Goal: Information Seeking & Learning: Find specific fact

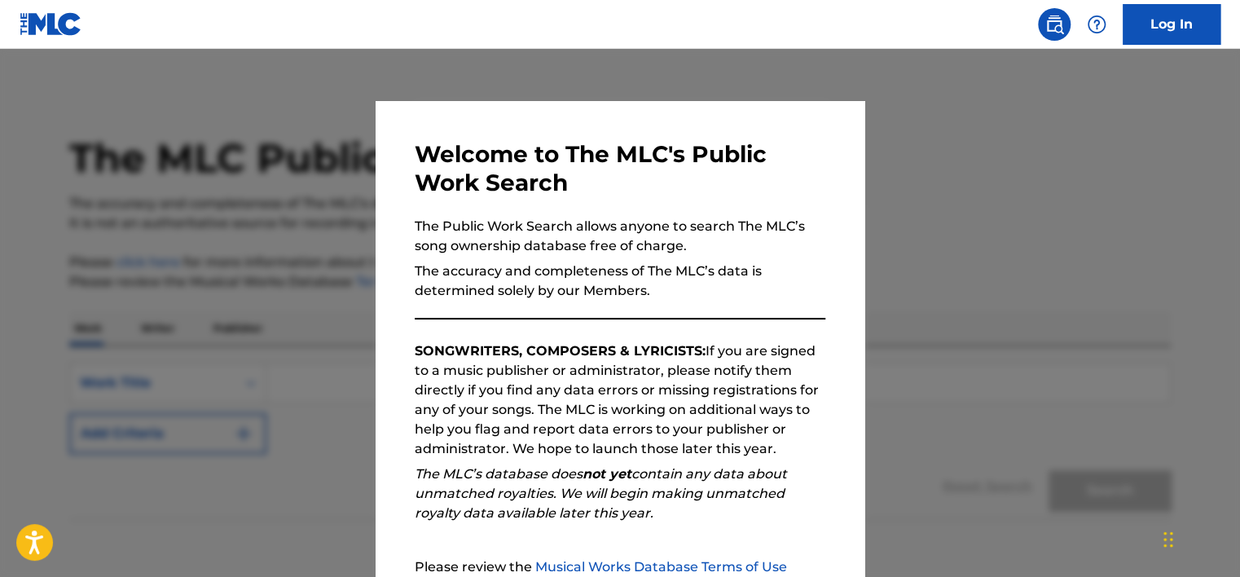
click at [1043, 218] on div at bounding box center [620, 337] width 1240 height 577
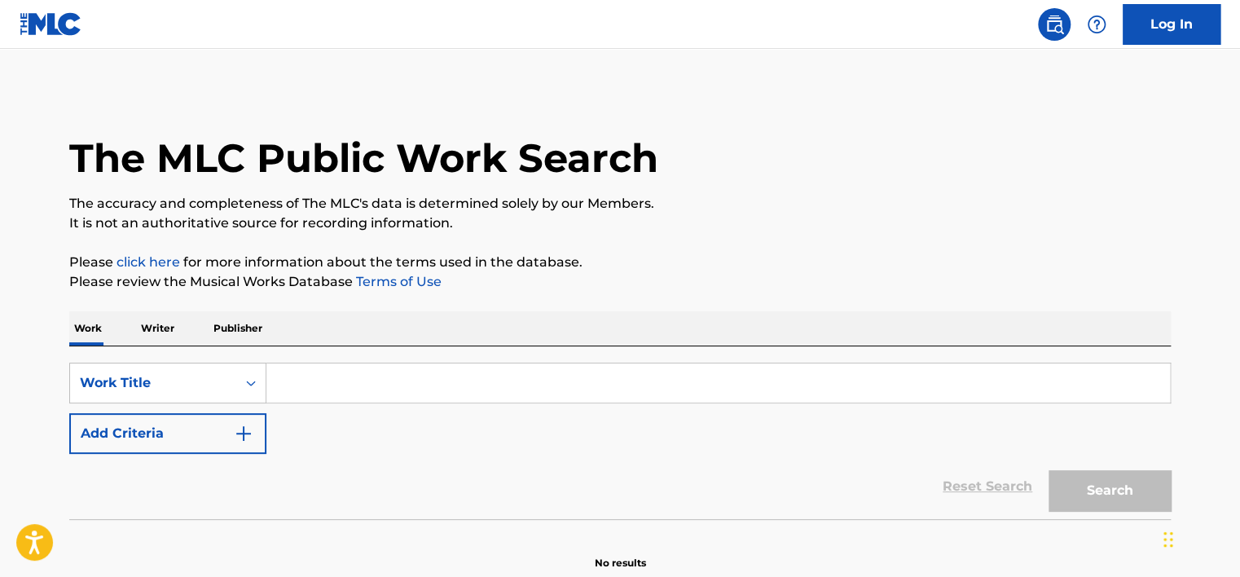
click at [402, 389] on input "Search Form" at bounding box center [717, 382] width 903 height 39
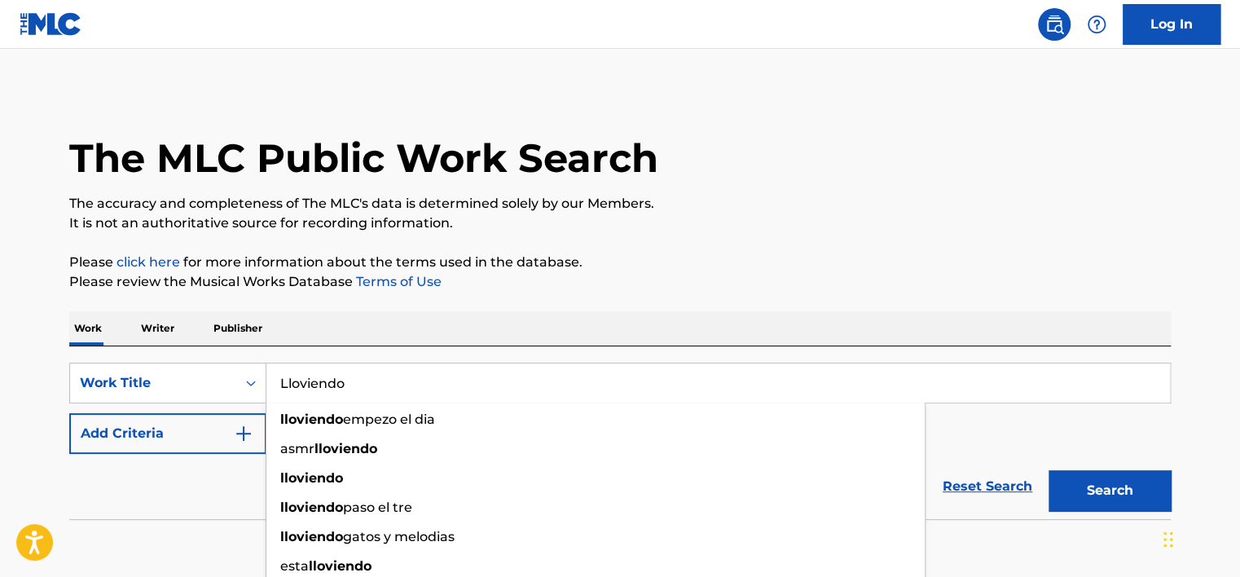
type input "Lloviendo"
click at [1048, 470] on button "Search" at bounding box center [1109, 490] width 122 height 41
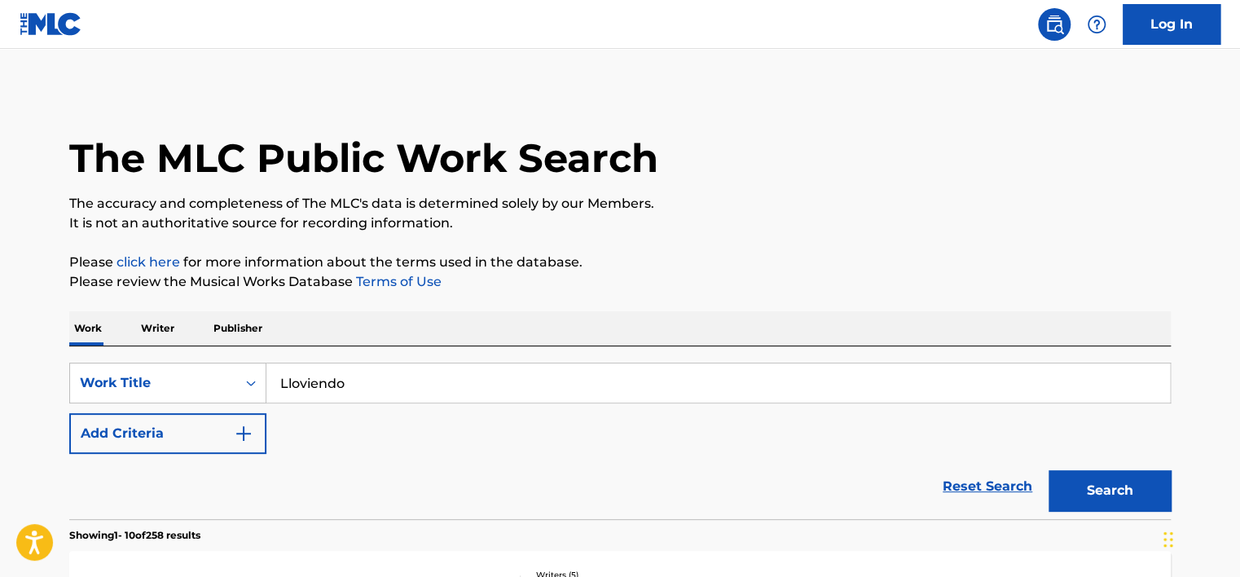
click at [251, 420] on button "Add Criteria" at bounding box center [167, 433] width 197 height 41
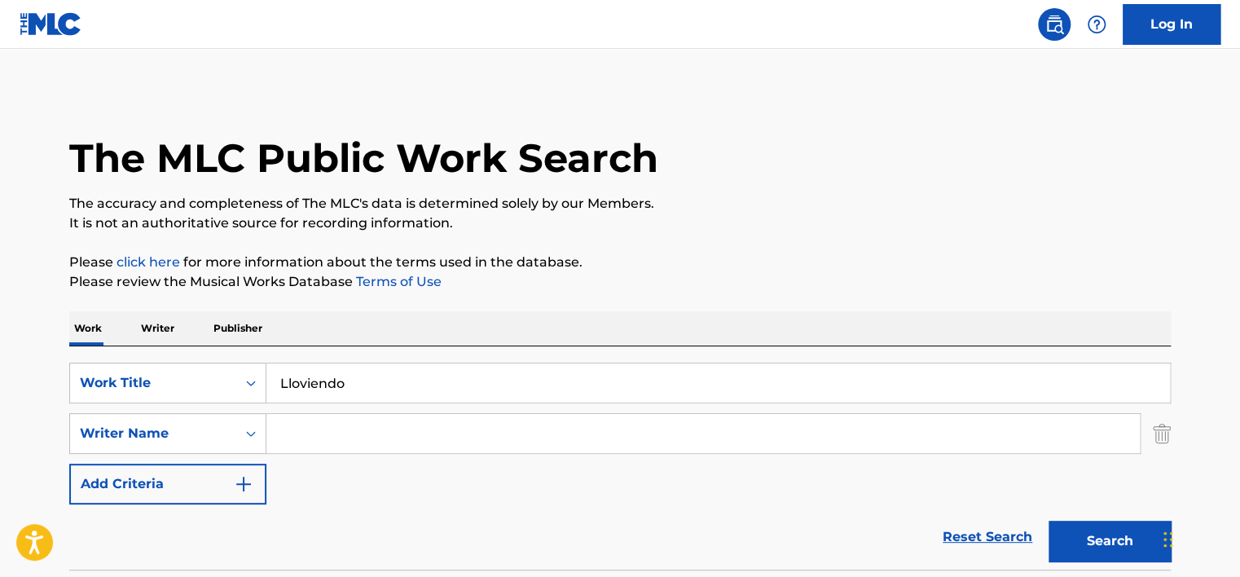
click at [332, 420] on input "Search Form" at bounding box center [702, 433] width 873 height 39
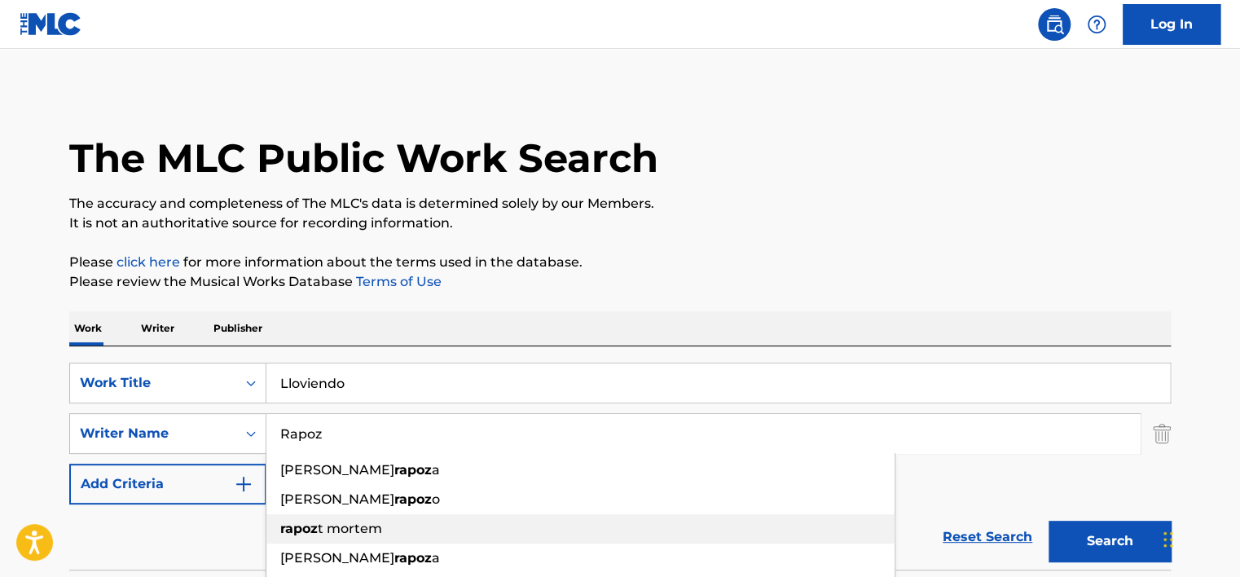
click at [327, 526] on span "t mortem" at bounding box center [350, 528] width 64 height 15
type input "rapozt mortem"
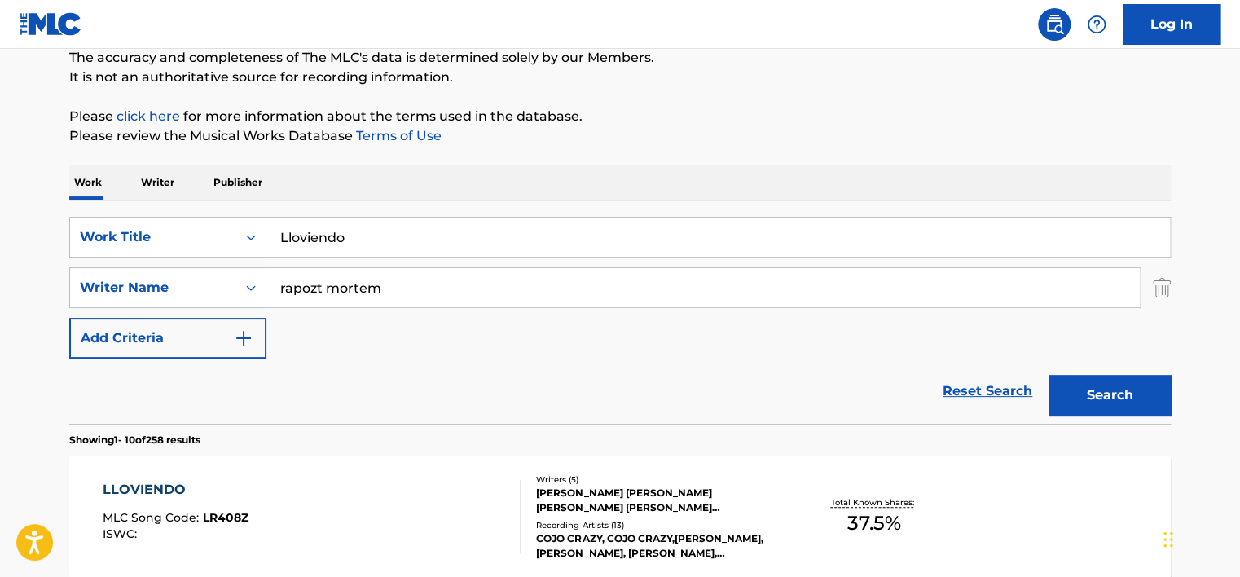
click at [1111, 385] on button "Search" at bounding box center [1109, 395] width 122 height 41
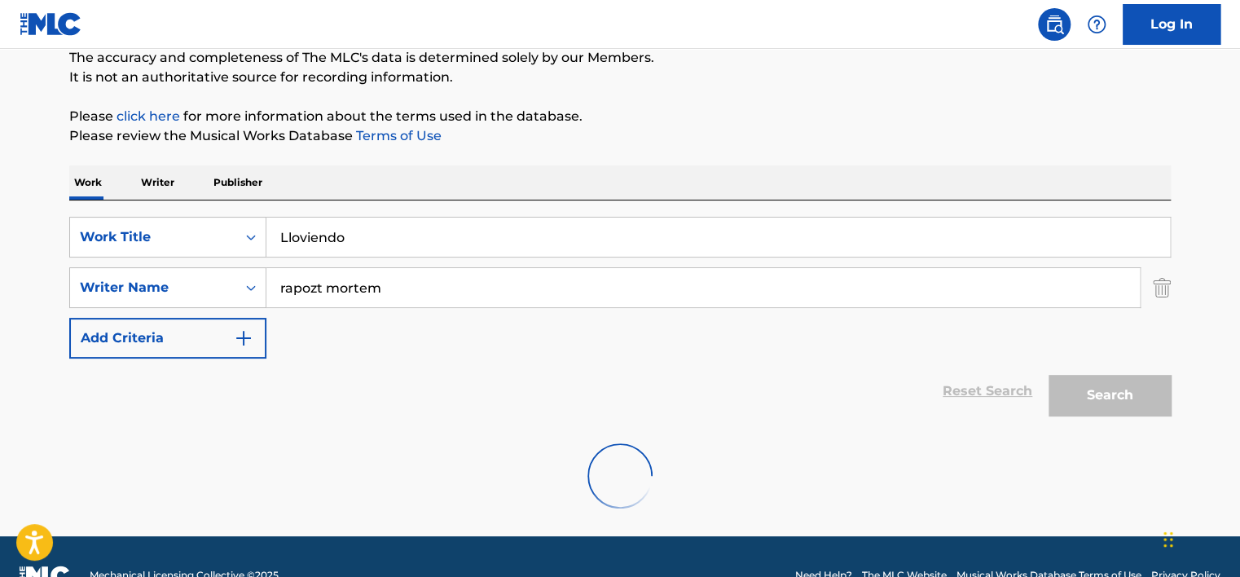
scroll to position [130, 0]
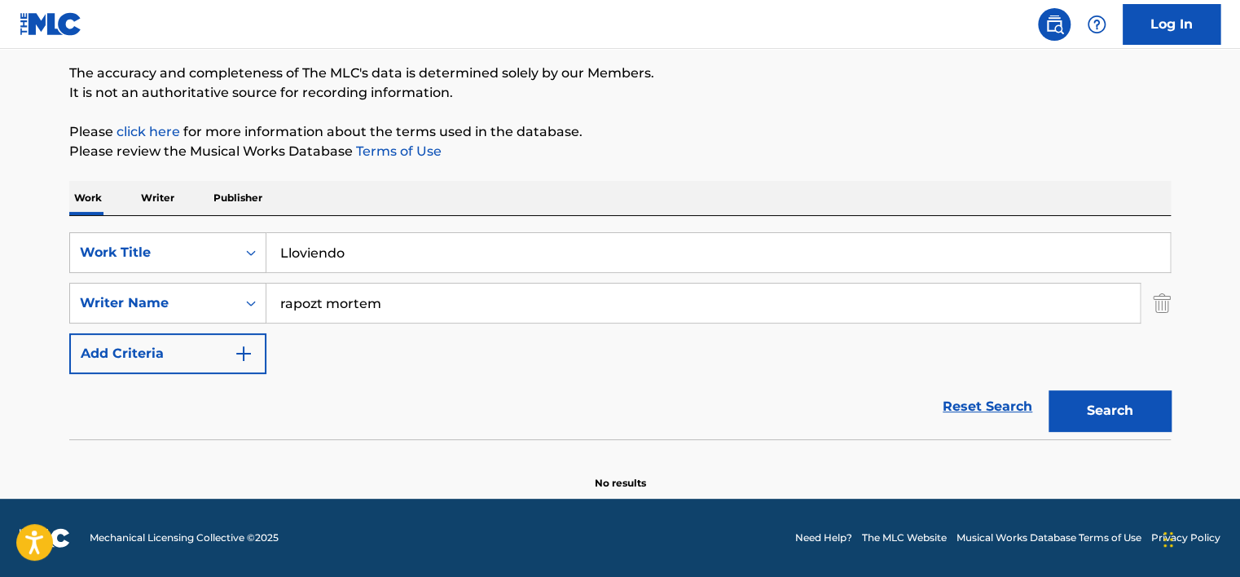
click at [268, 272] on div "Lloviendo" at bounding box center [717, 252] width 903 height 39
click at [1046, 395] on div "Search" at bounding box center [1105, 406] width 130 height 65
click at [501, 257] on input "Search Form" at bounding box center [717, 252] width 903 height 39
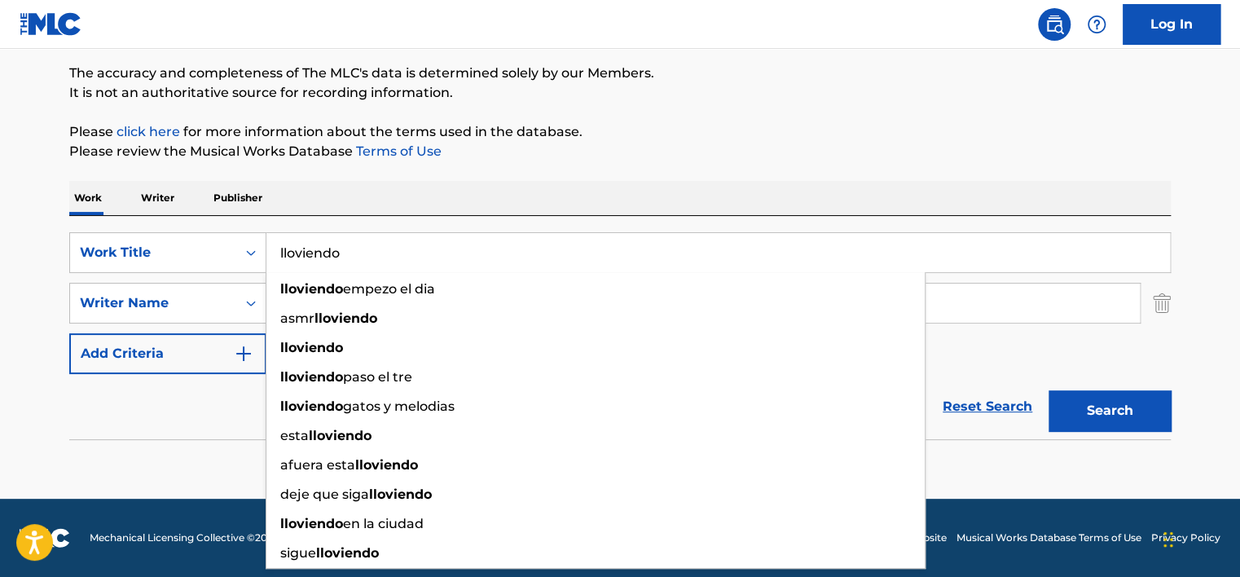
type input "lloviendo"
click at [1048, 390] on button "Search" at bounding box center [1109, 410] width 122 height 41
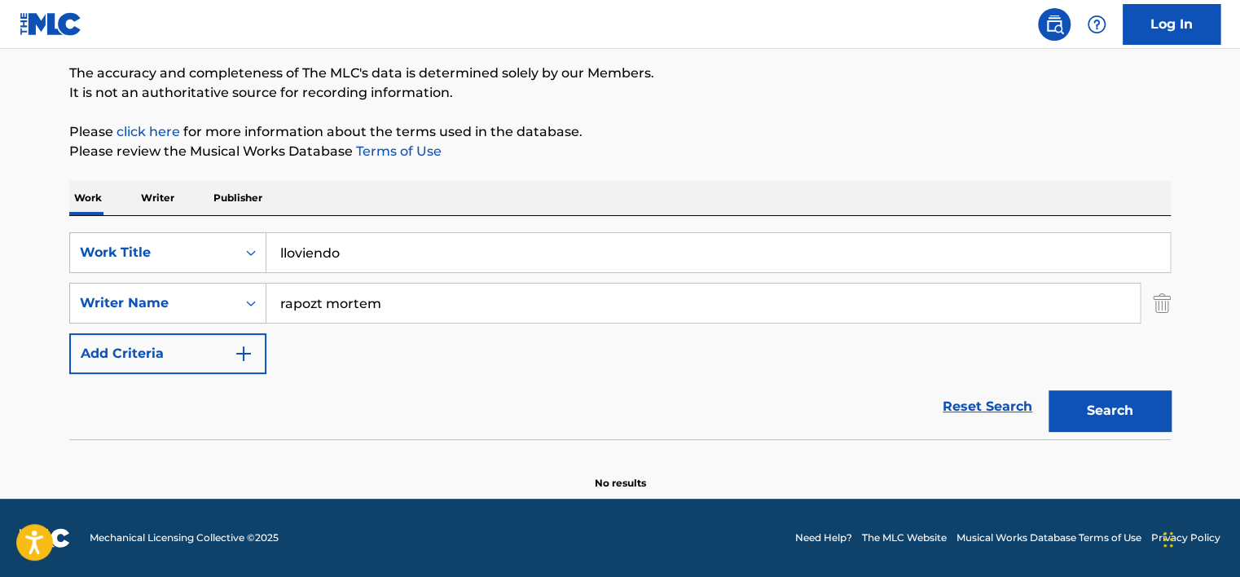
click at [1119, 401] on button "Search" at bounding box center [1109, 410] width 122 height 41
click at [1169, 304] on img "Search Form" at bounding box center [1162, 303] width 18 height 41
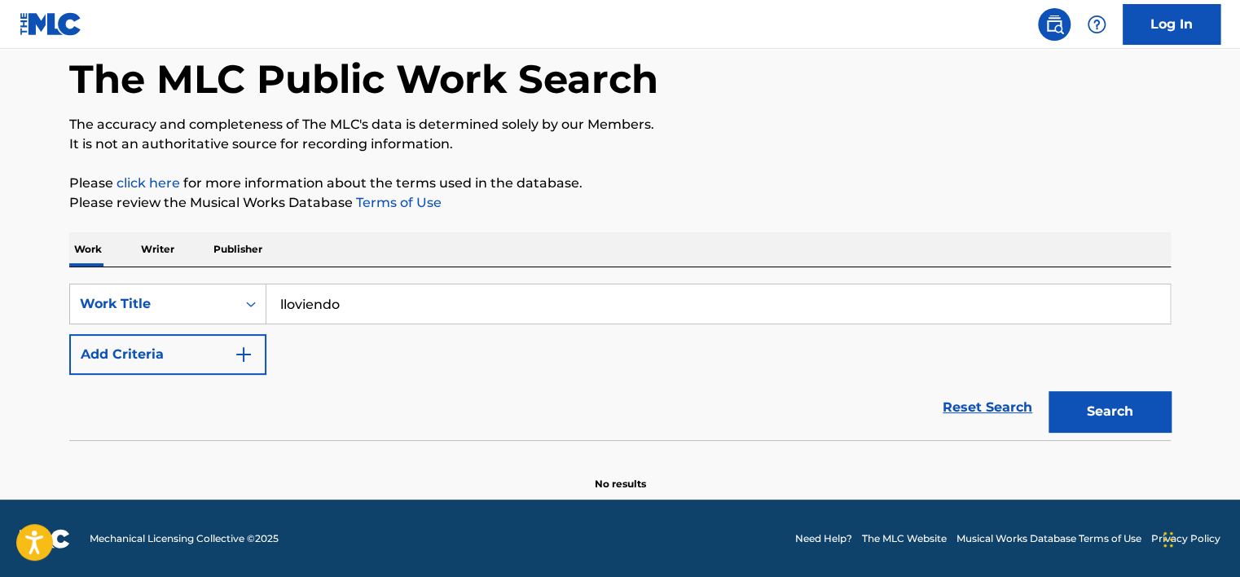
click at [1088, 419] on button "Search" at bounding box center [1109, 411] width 122 height 41
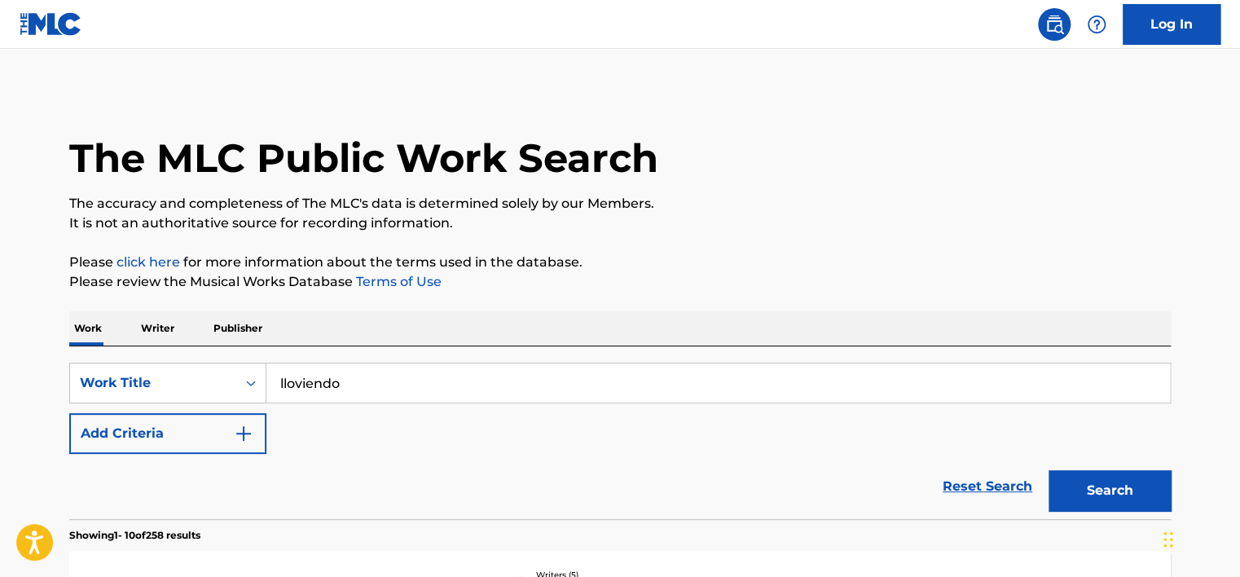
scroll to position [61, 0]
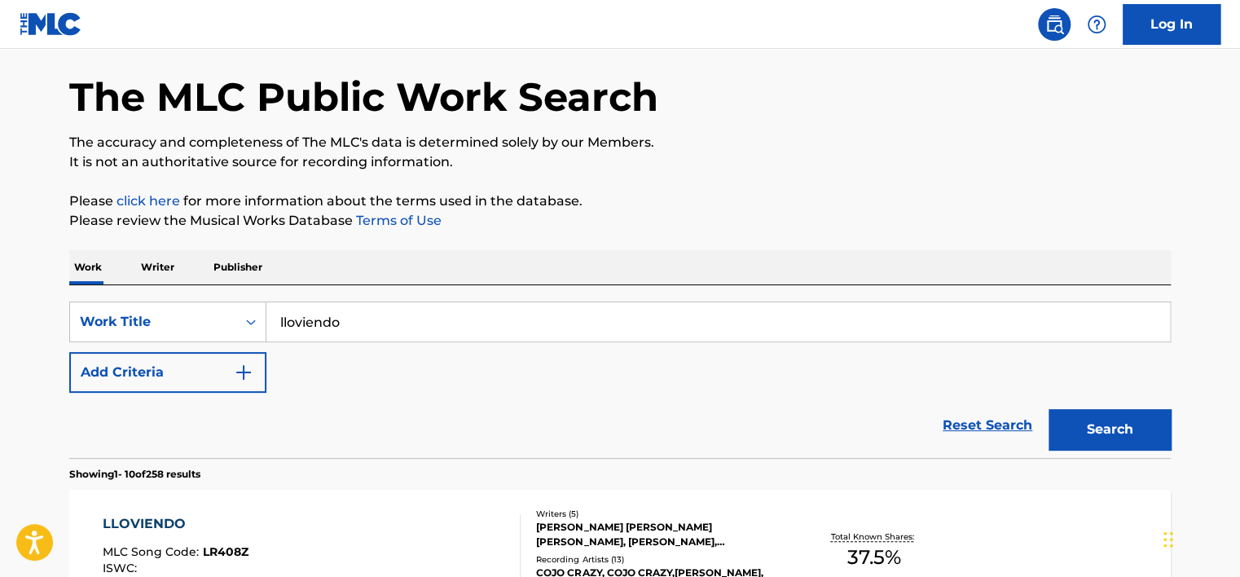
click at [244, 381] on img "Search Form" at bounding box center [244, 373] width 20 height 20
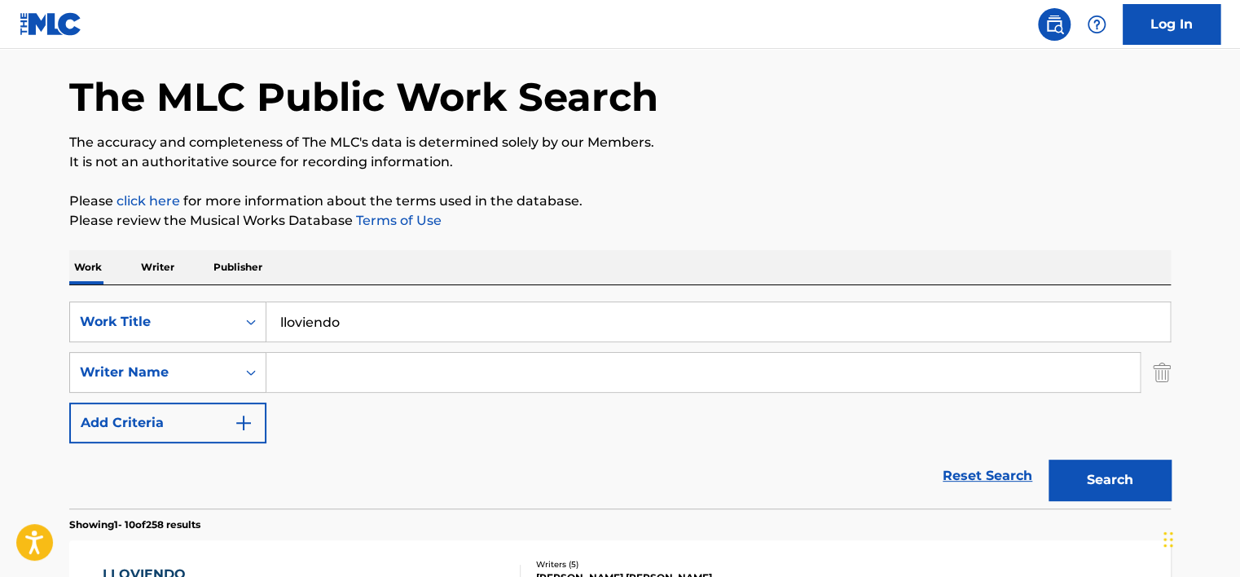
click at [374, 371] on input "Search Form" at bounding box center [702, 372] width 873 height 39
